Goal: Communication & Community: Answer question/provide support

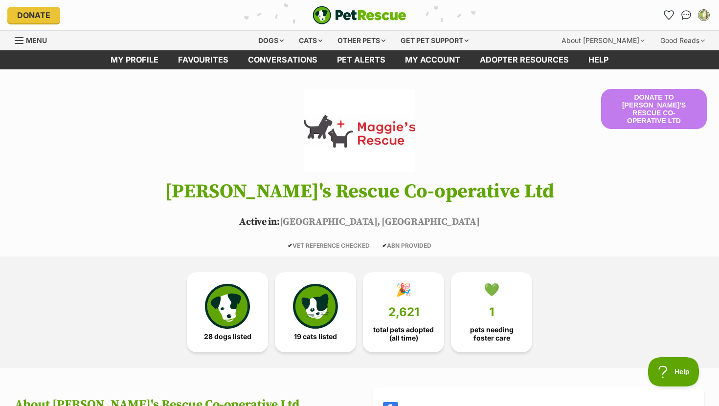
click at [386, 125] on img at bounding box center [360, 130] width 112 height 83
click at [682, 11] on img "Conversations" at bounding box center [686, 15] width 13 height 13
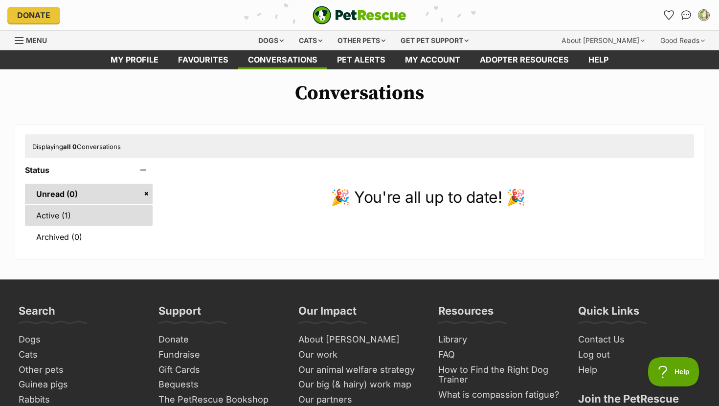
click at [111, 211] on link "Active (1)" at bounding box center [89, 215] width 128 height 21
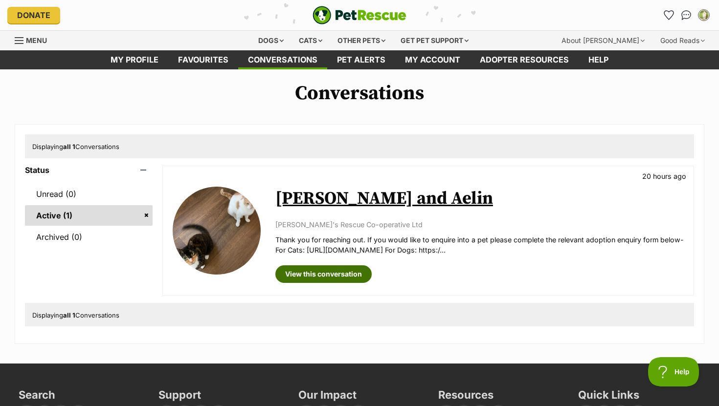
click at [340, 279] on link "View this conversation" at bounding box center [323, 275] width 96 height 18
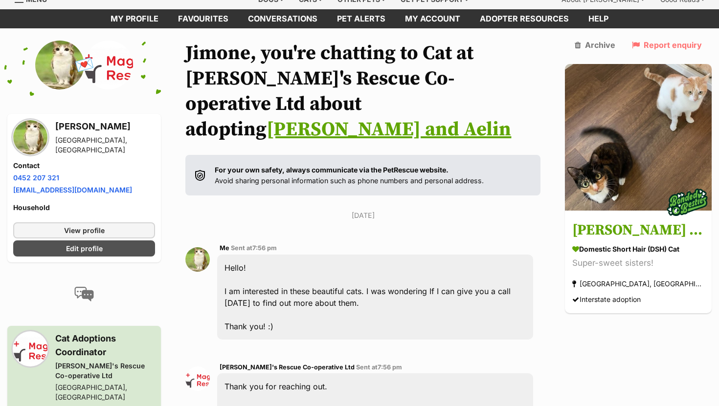
scroll to position [38, 0]
